Goal: Download file/media

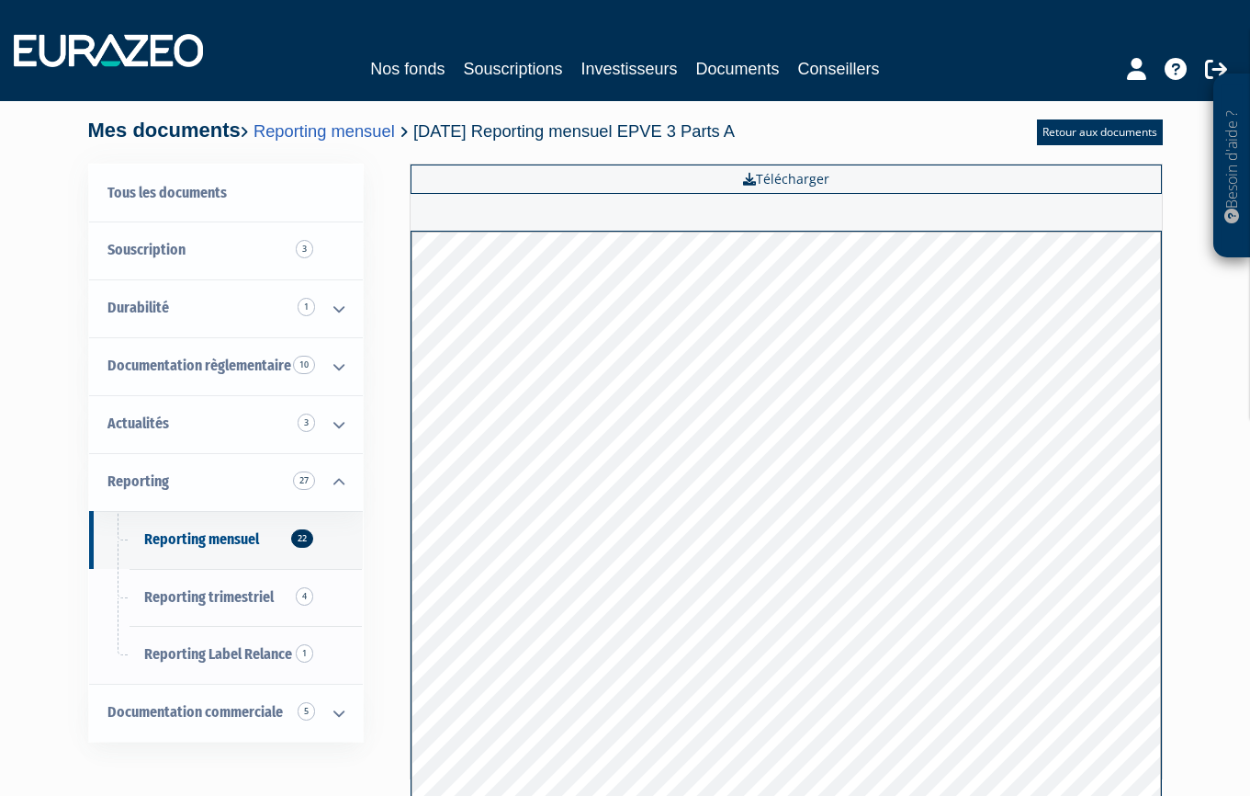
scroll to position [7, 0]
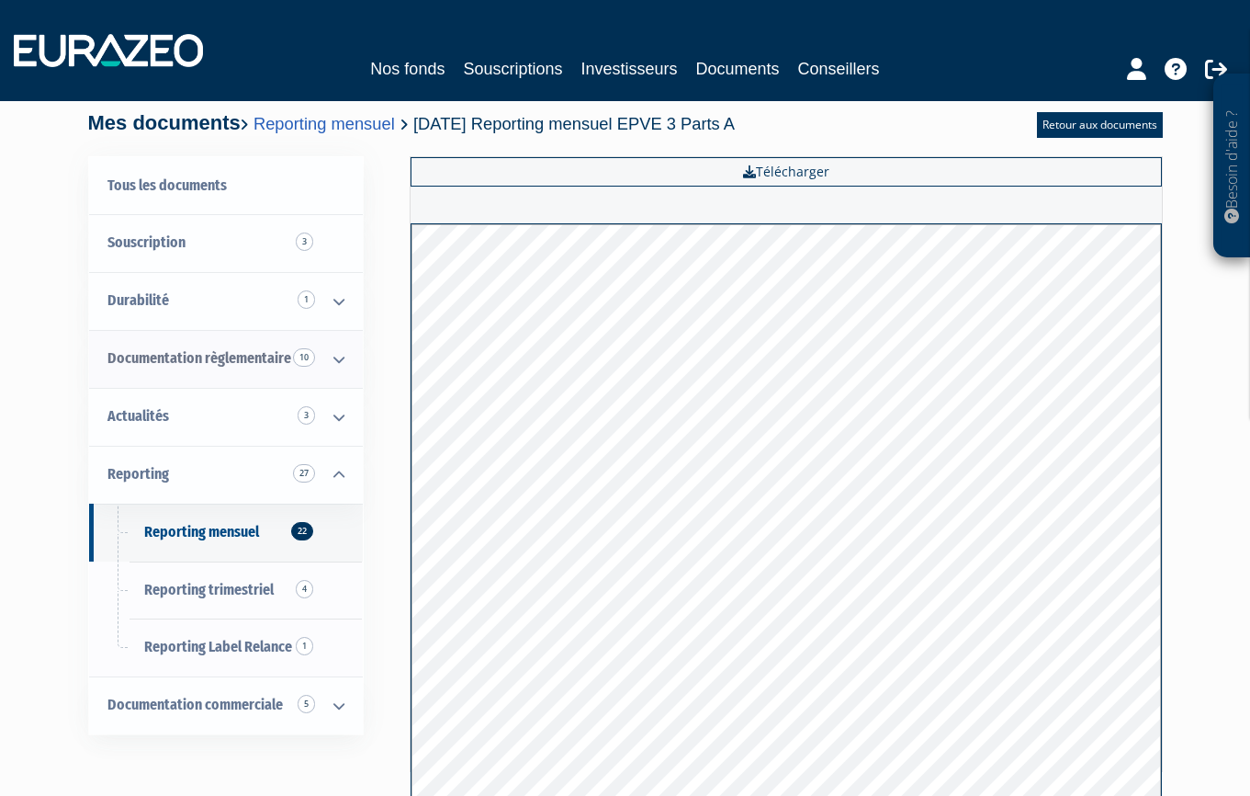
click at [335, 353] on icon at bounding box center [339, 359] width 48 height 57
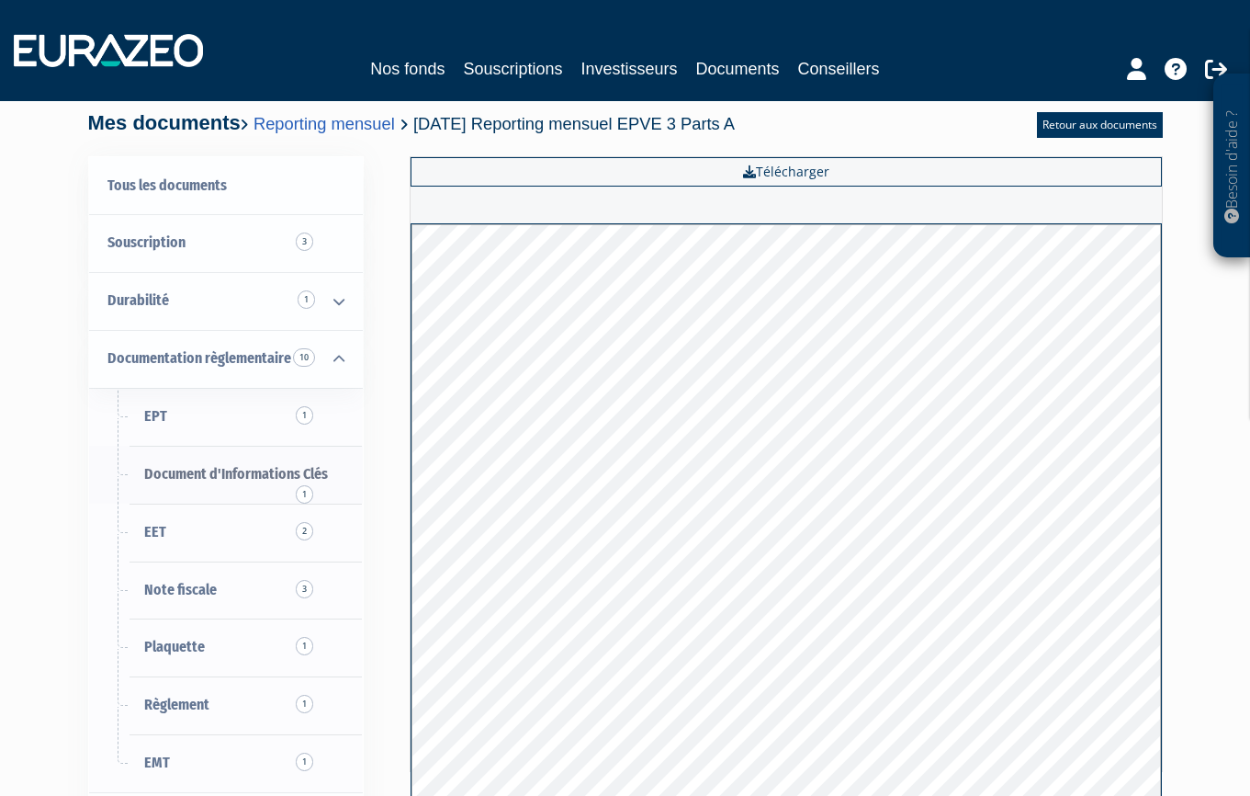
click at [256, 466] on span "Document d'Informations Clés 1" at bounding box center [236, 473] width 184 height 17
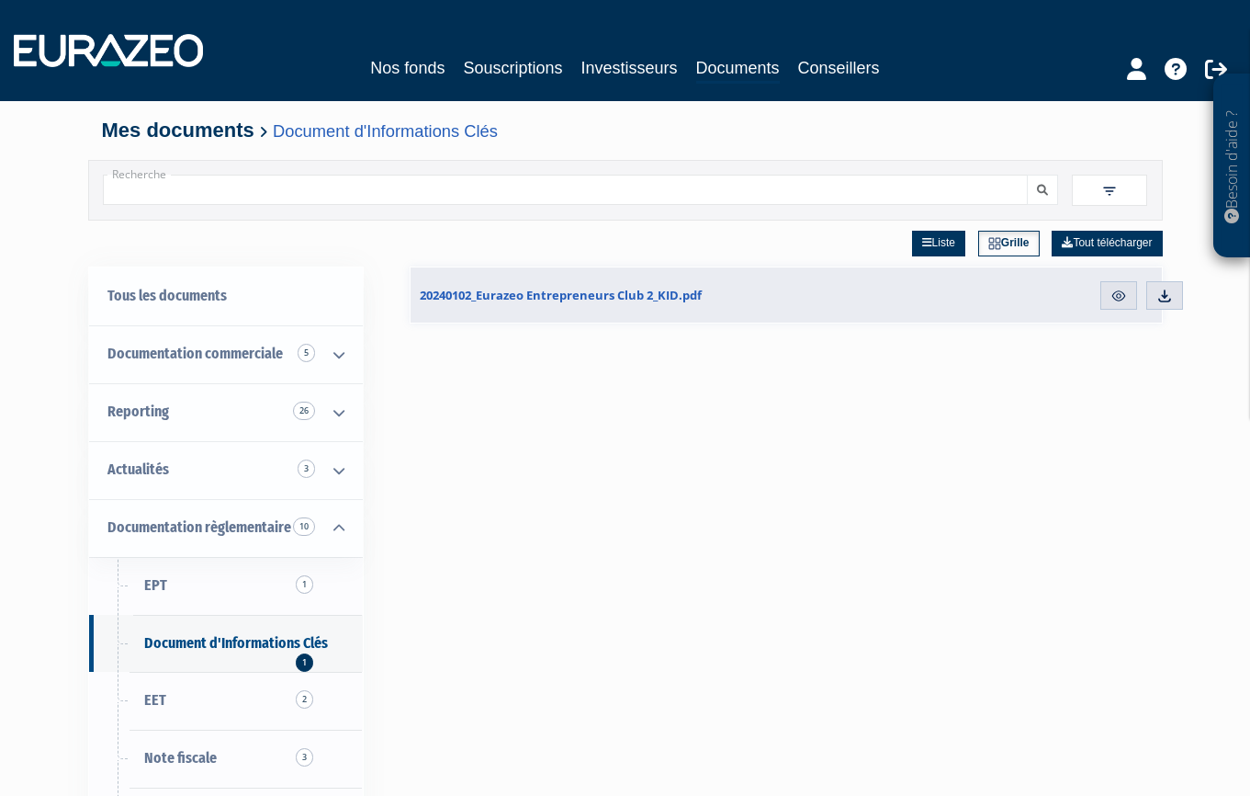
click at [1162, 294] on img at bounding box center [1165, 296] width 17 height 17
click at [304, 405] on span "26" at bounding box center [304, 411] width 22 height 18
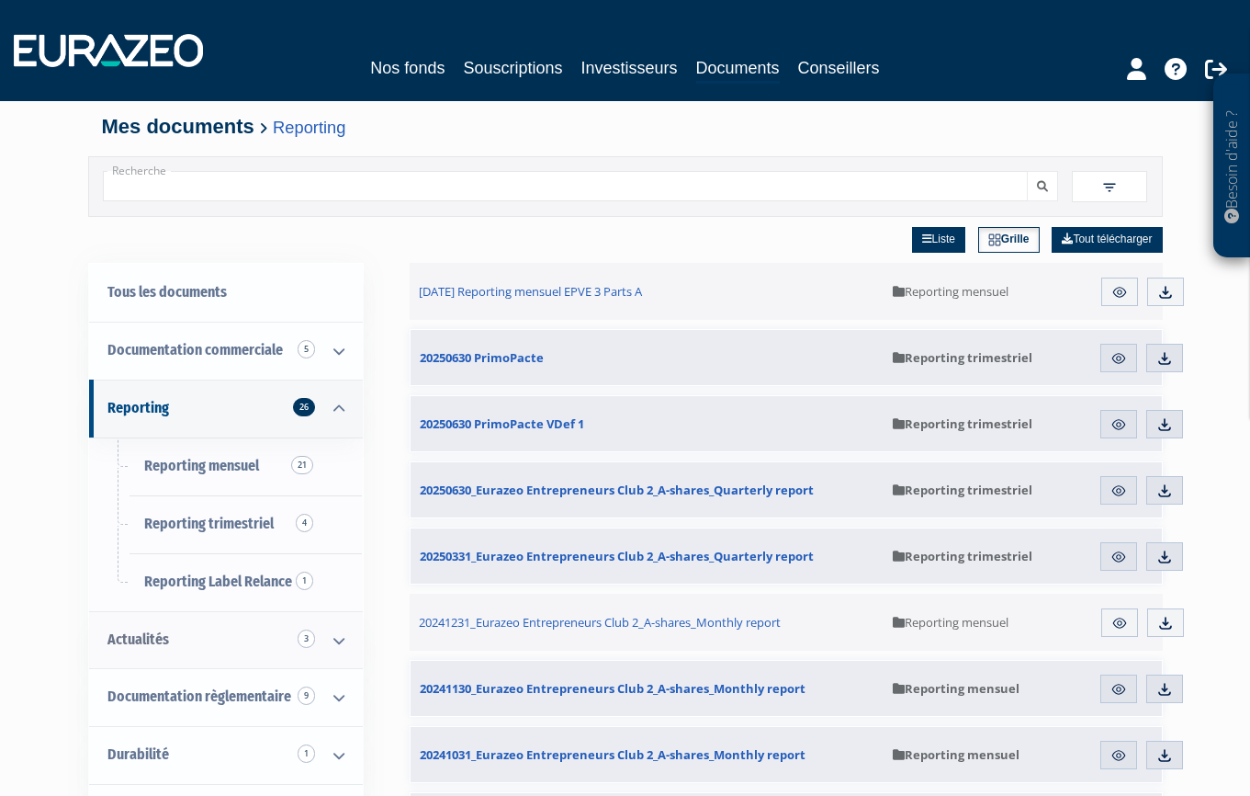
scroll to position [159, 0]
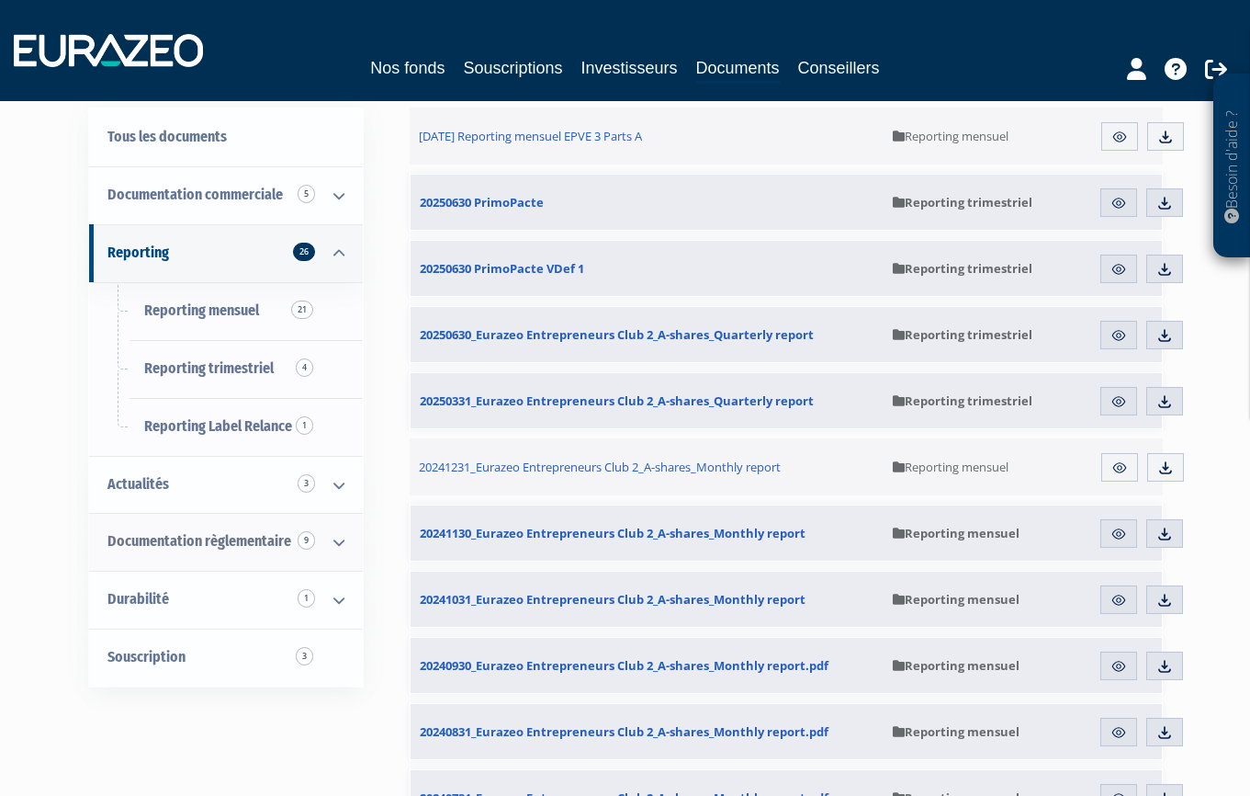
click at [341, 534] on icon at bounding box center [339, 542] width 48 height 57
click at [236, 648] on span "Document d'Informations Clés" at bounding box center [236, 656] width 184 height 17
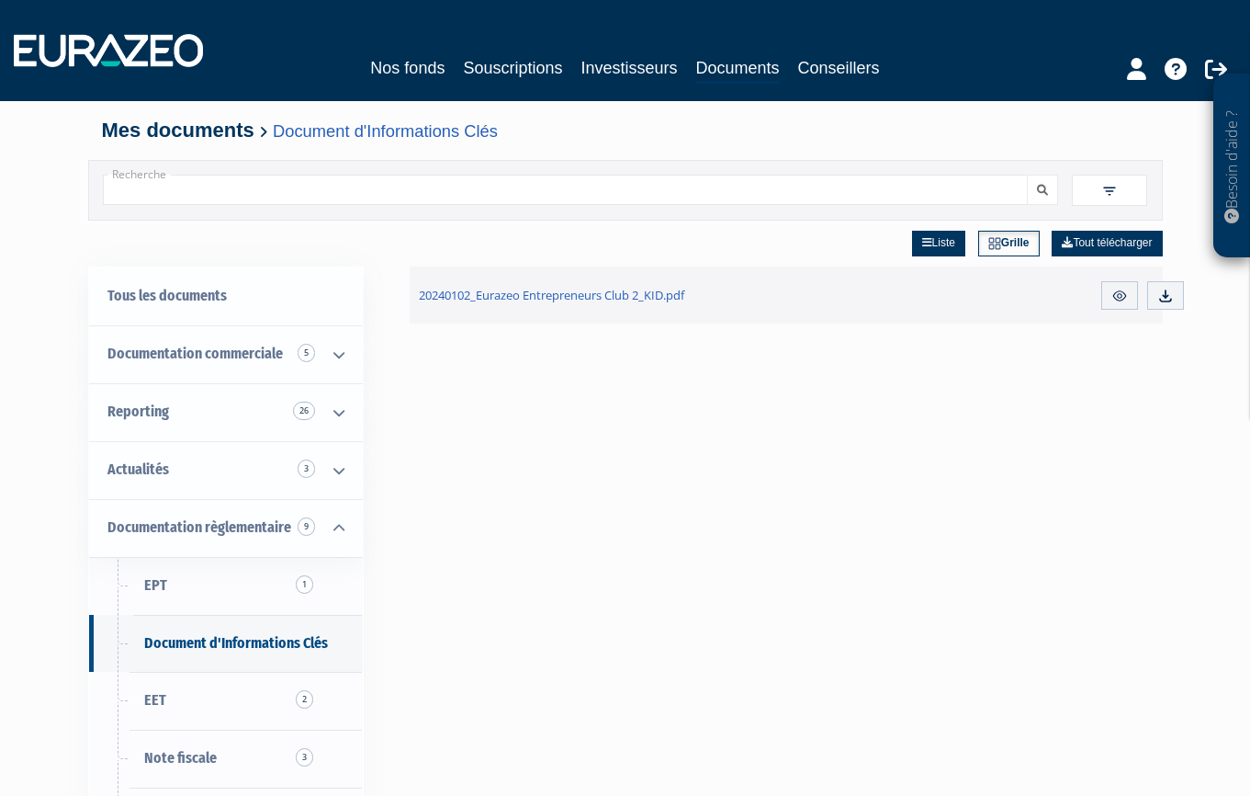
click at [424, 65] on link "Nos fonds" at bounding box center [407, 68] width 74 height 26
